Goal: Find specific page/section: Find specific page/section

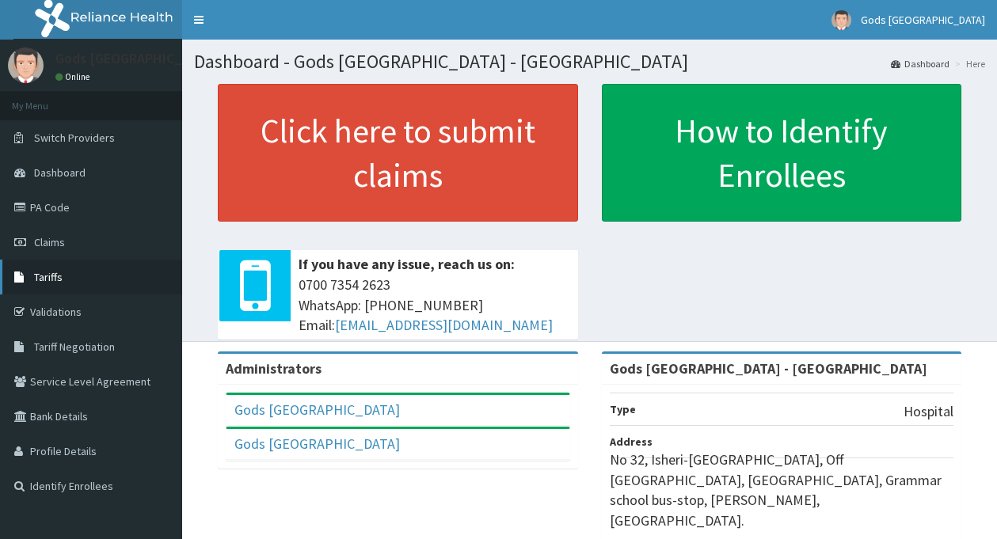
click at [63, 275] on link "Tariffs" at bounding box center [91, 277] width 182 height 35
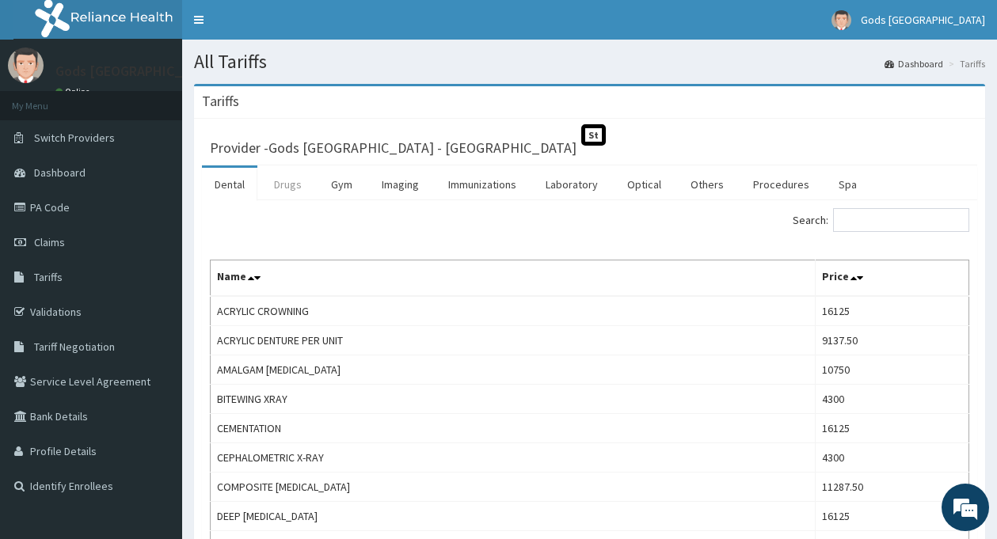
click at [287, 176] on link "Drugs" at bounding box center [287, 184] width 53 height 33
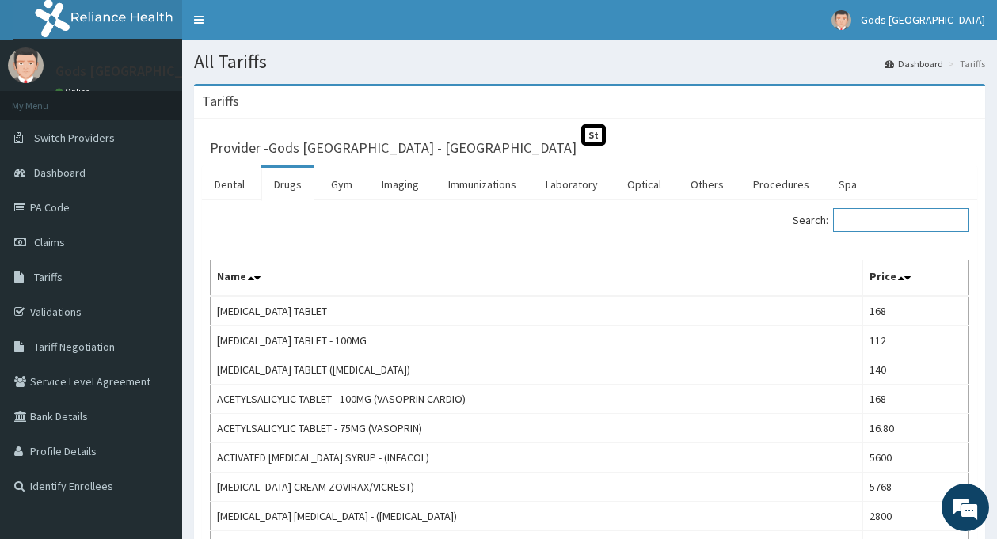
click at [900, 208] on input "Search:" at bounding box center [901, 220] width 136 height 24
click at [881, 226] on input "Search:" at bounding box center [901, 220] width 136 height 24
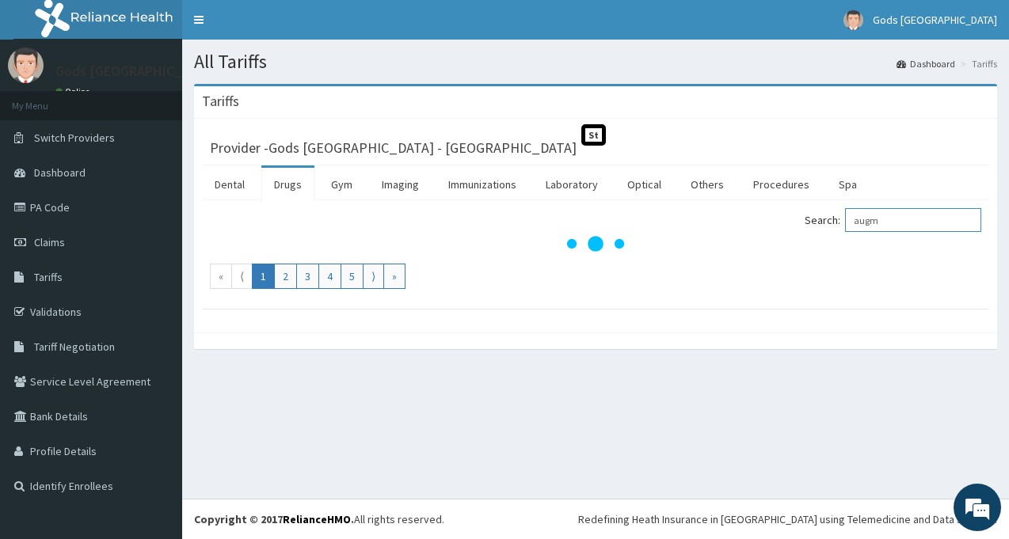
type input "augme"
